Goal: Check status: Check status

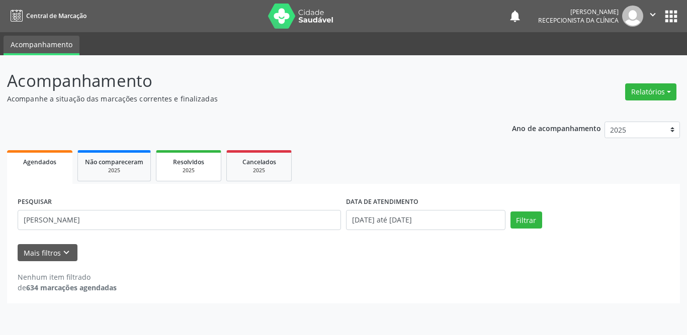
click at [196, 162] on span "Resolvidos" at bounding box center [188, 162] width 31 height 9
select select "9"
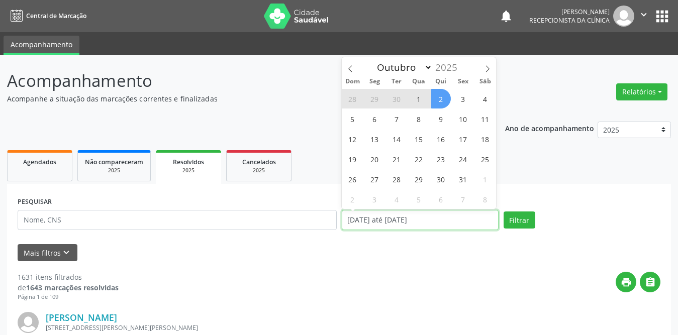
click at [384, 223] on input "[DATE] até [DATE]" at bounding box center [420, 220] width 157 height 20
click at [422, 97] on span "1" at bounding box center [419, 99] width 20 height 20
type input "[DATE]"
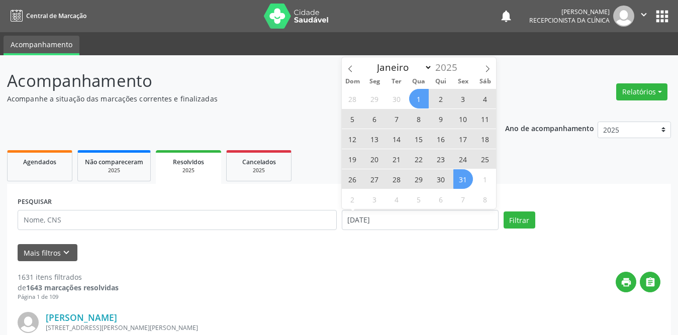
click at [458, 179] on span "31" at bounding box center [463, 179] width 20 height 20
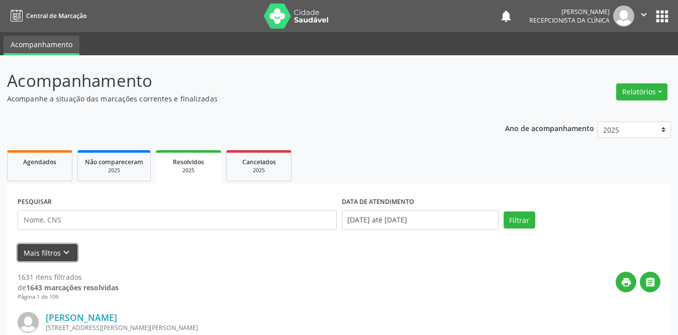
click at [58, 256] on button "Mais filtros keyboard_arrow_down" at bounding box center [48, 253] width 60 height 18
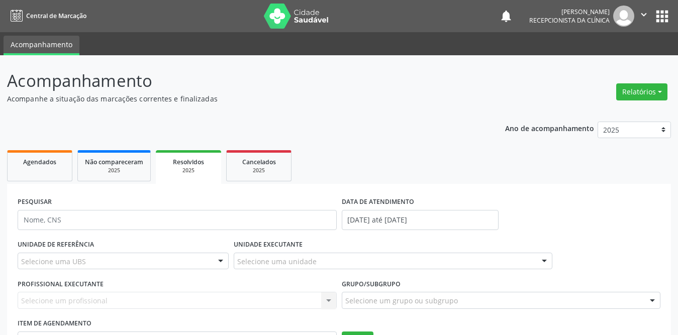
scroll to position [101, 0]
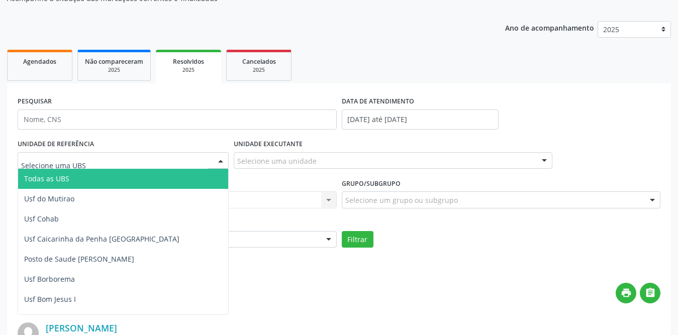
click at [145, 162] on div at bounding box center [123, 160] width 211 height 17
click at [141, 174] on span "Todas as UBS" at bounding box center [141, 179] width 247 height 20
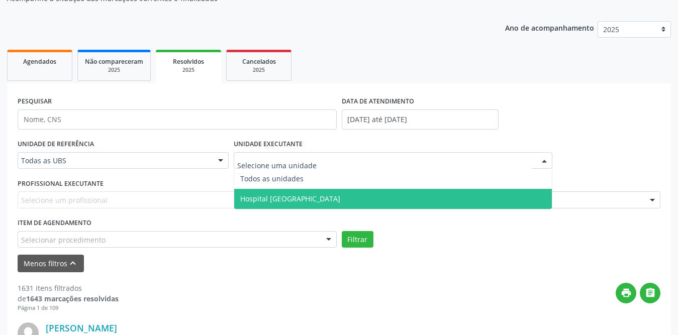
click at [259, 199] on span "Hospital [GEOGRAPHIC_DATA]" at bounding box center [290, 199] width 100 height 10
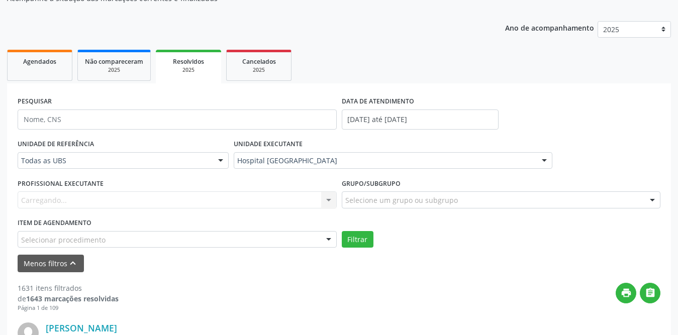
click at [157, 200] on div "Carregando... Nenhum resultado encontrado para: " " Não há nenhuma opção para s…" at bounding box center [177, 200] width 319 height 17
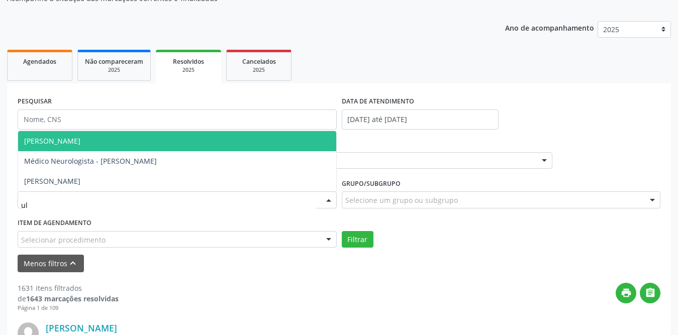
type input "u"
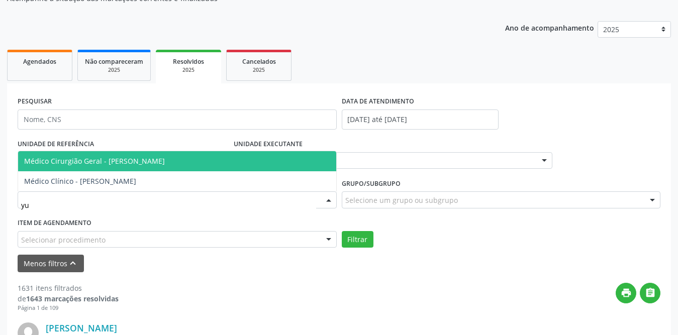
type input "y"
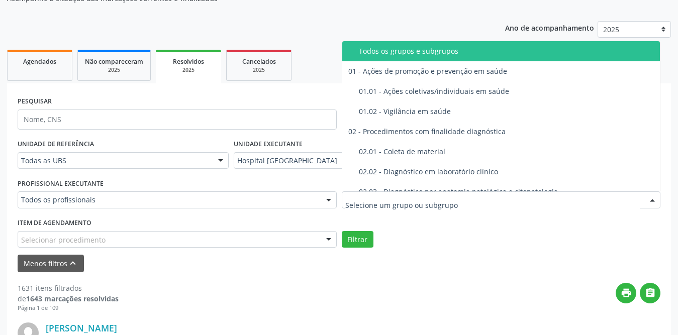
click at [409, 194] on div at bounding box center [501, 200] width 319 height 17
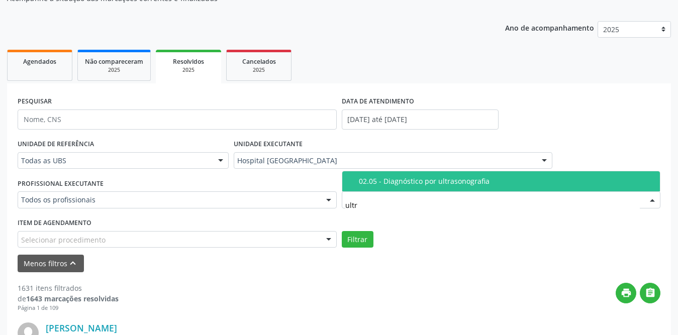
type input "ultra"
click at [449, 179] on div "02.05 - Diagnóstico por ultrasonografia" at bounding box center [507, 181] width 296 height 8
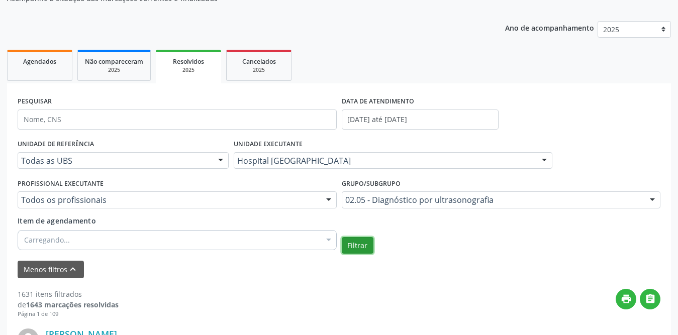
click at [355, 245] on button "Filtrar" at bounding box center [358, 245] width 32 height 17
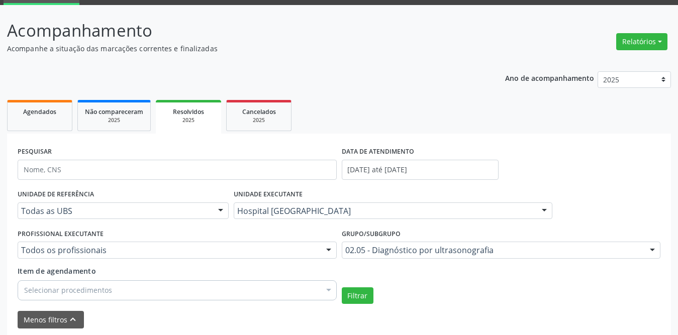
scroll to position [0, 0]
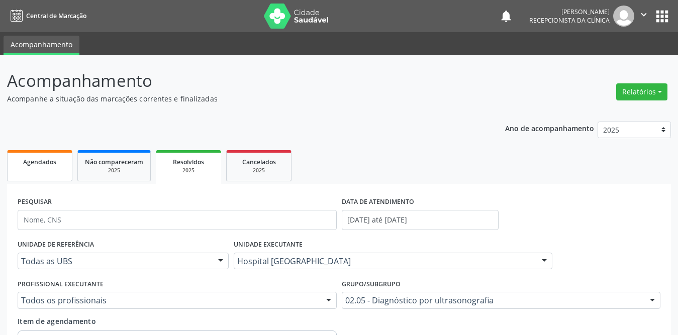
click at [44, 158] on span "Agendados" at bounding box center [39, 162] width 33 height 9
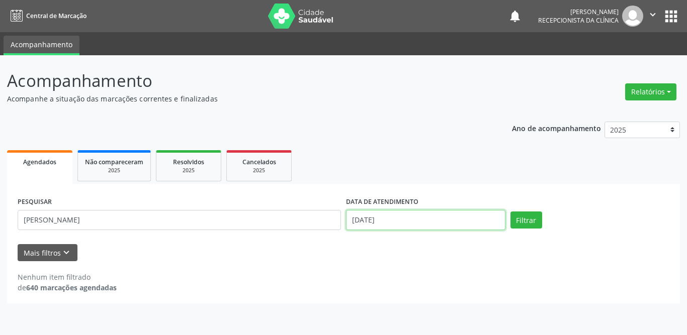
click at [409, 214] on input "[DATE]" at bounding box center [425, 220] width 159 height 20
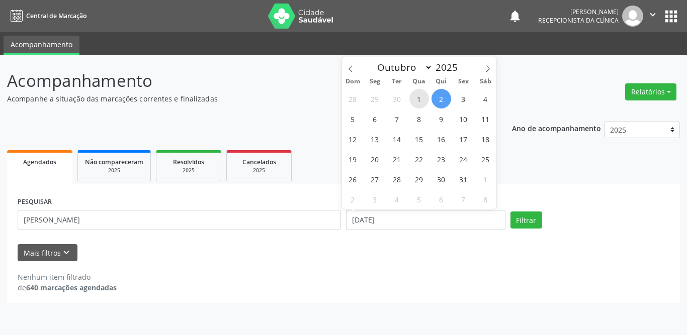
click at [421, 101] on span "1" at bounding box center [419, 99] width 20 height 20
type input "[DATE]"
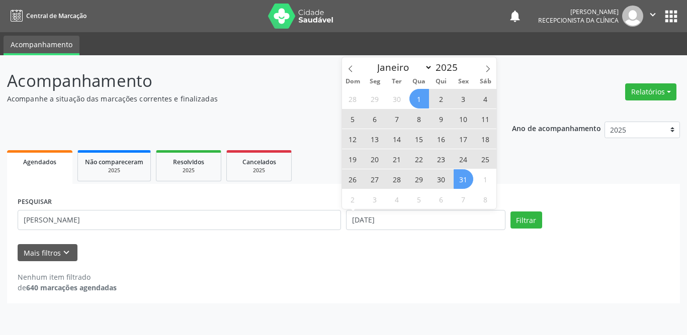
click at [458, 179] on span "31" at bounding box center [463, 179] width 20 height 20
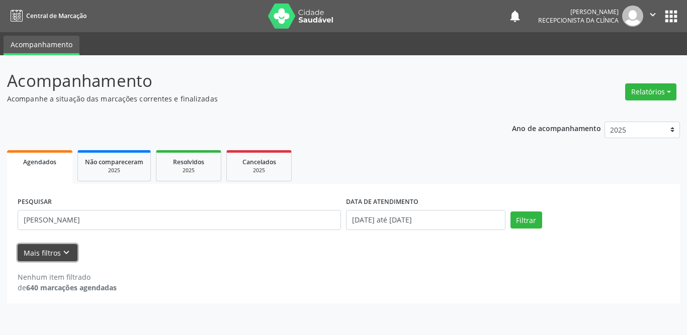
click at [48, 253] on button "Mais filtros keyboard_arrow_down" at bounding box center [48, 253] width 60 height 18
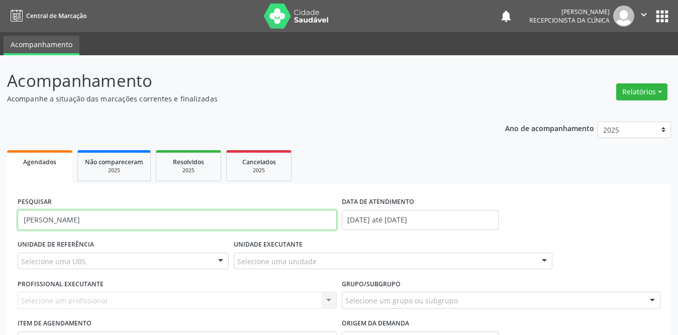
drag, startPoint x: 72, startPoint y: 222, endPoint x: 8, endPoint y: 212, distance: 64.6
click at [8, 224] on div "PESQUISAR [PERSON_NAME] DATA DE ATENDIMENTO [DATE] até [DATE] UNIDADE DE REFERÊ…" at bounding box center [339, 303] width 664 height 238
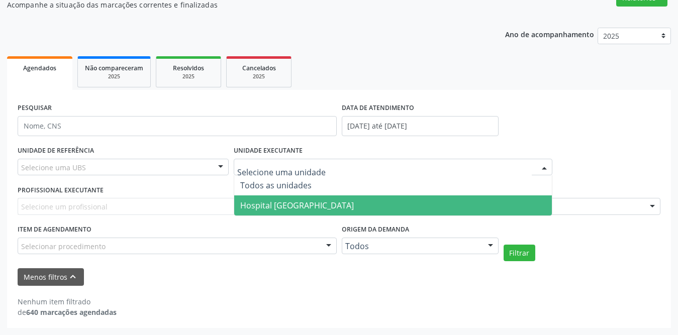
click at [252, 202] on span "Hospital [GEOGRAPHIC_DATA]" at bounding box center [297, 205] width 114 height 11
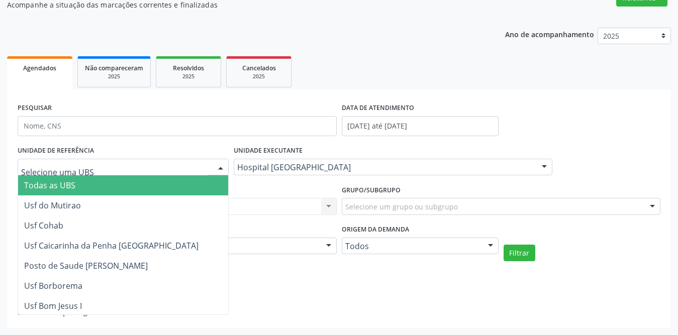
click at [151, 167] on div at bounding box center [123, 167] width 211 height 17
click at [131, 177] on span "Todas as UBS" at bounding box center [155, 185] width 274 height 20
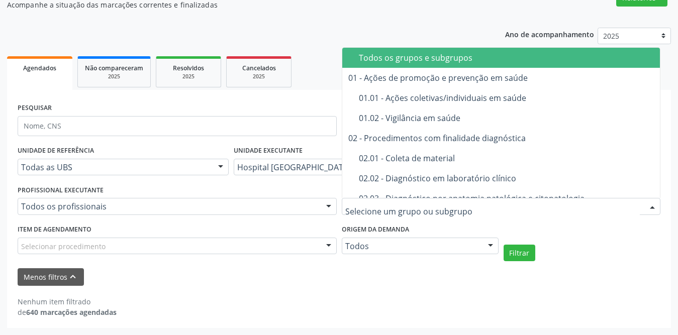
click at [385, 213] on div at bounding box center [501, 206] width 319 height 17
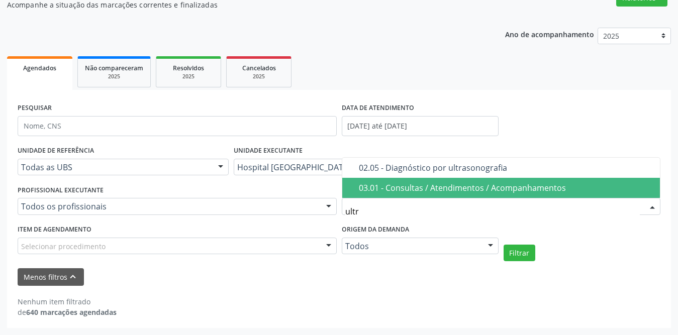
type input "ultra"
click at [399, 194] on span "02.05 - Diagnóstico por ultrasonografia" at bounding box center [501, 188] width 318 height 20
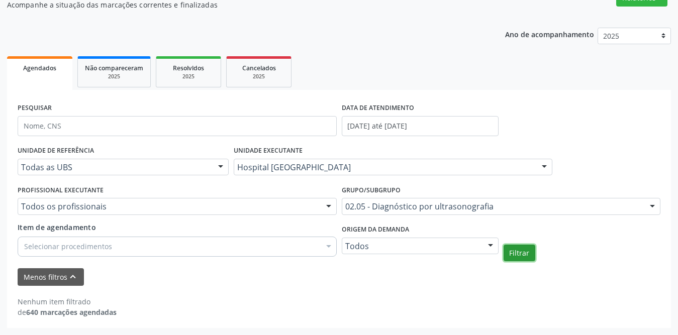
click at [514, 253] on button "Filtrar" at bounding box center [520, 253] width 32 height 17
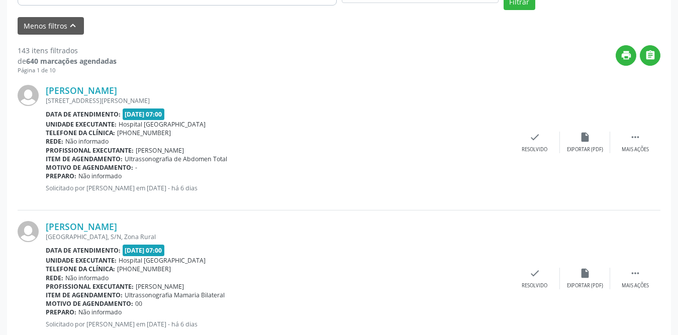
scroll to position [396, 0]
